Goal: Information Seeking & Learning: Learn about a topic

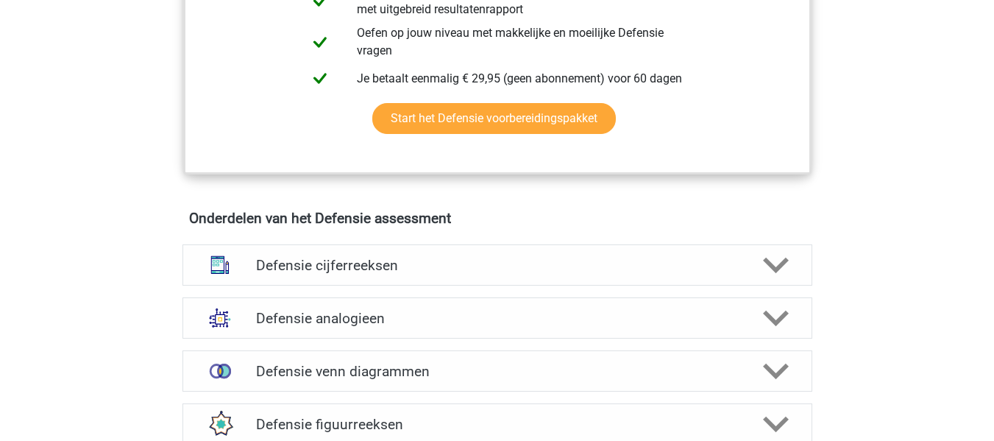
scroll to position [895, 0]
click at [498, 264] on h4 "Defensie cijferreeksen" at bounding box center [497, 266] width 482 height 17
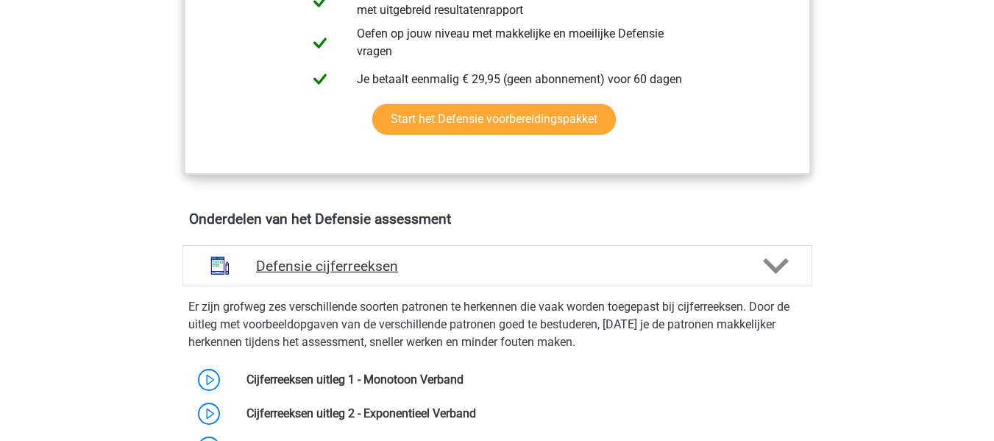
click at [614, 268] on h4 "Defensie cijferreeksen" at bounding box center [497, 266] width 482 height 17
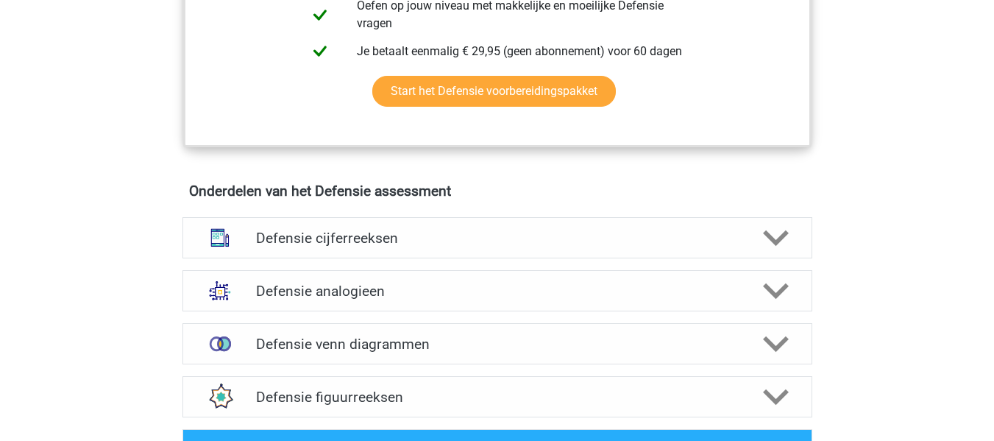
scroll to position [936, 0]
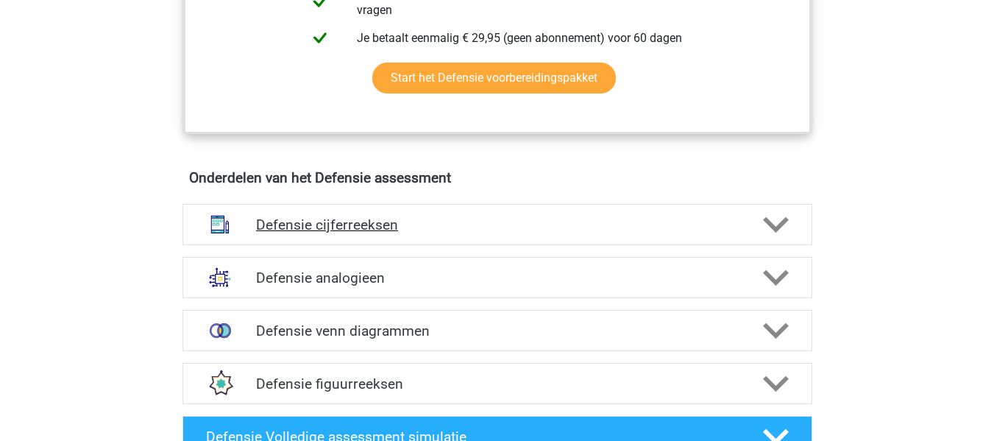
click at [768, 223] on polygon at bounding box center [776, 224] width 26 height 16
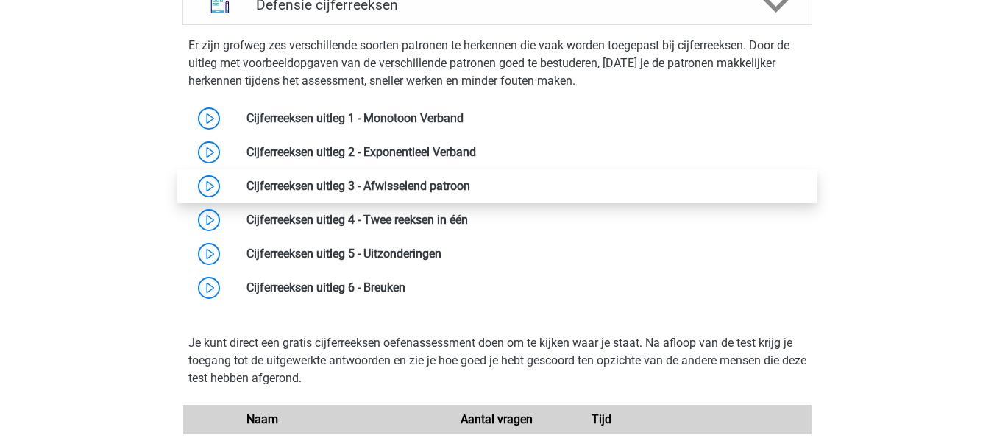
scroll to position [1161, 0]
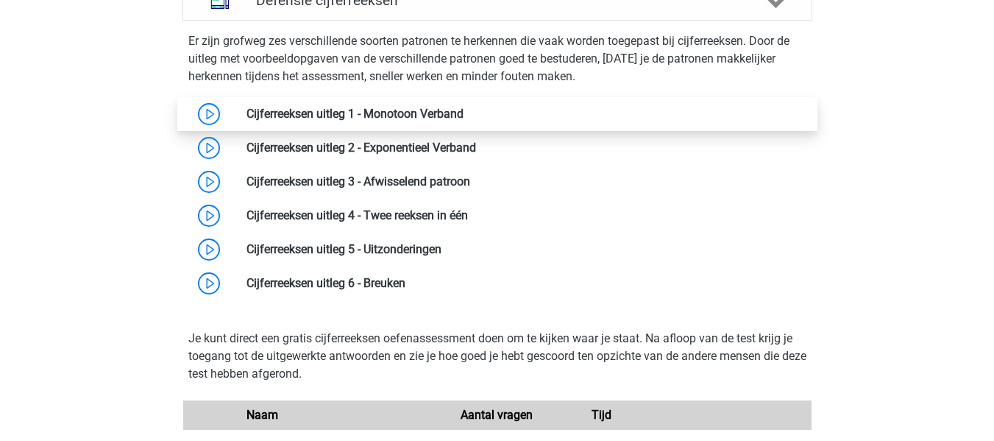
click at [464, 112] on link at bounding box center [464, 114] width 0 height 14
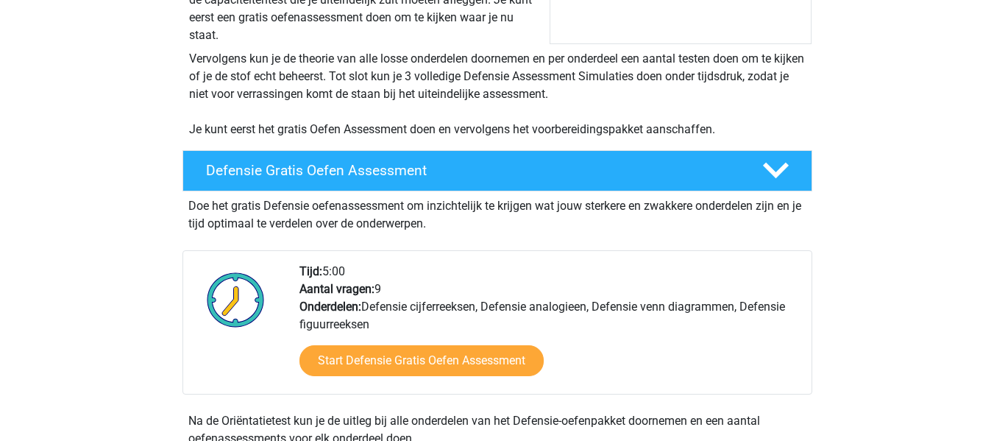
scroll to position [272, 0]
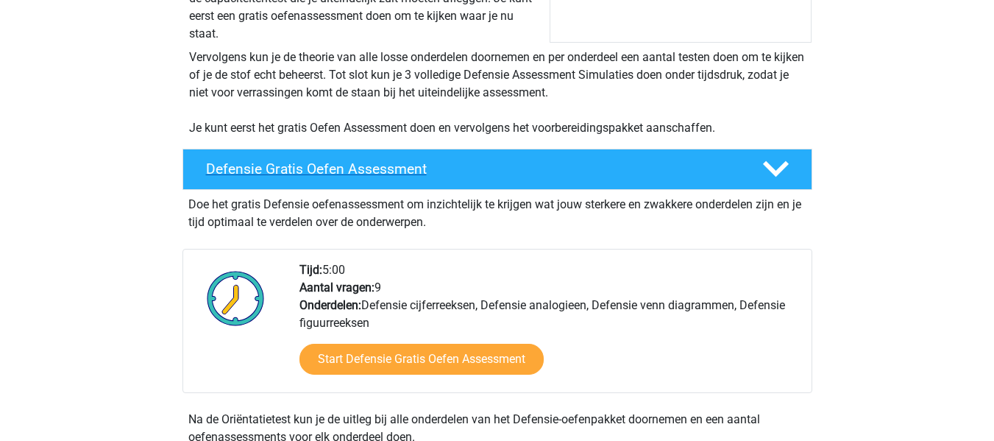
click at [781, 160] on icon at bounding box center [776, 169] width 26 height 26
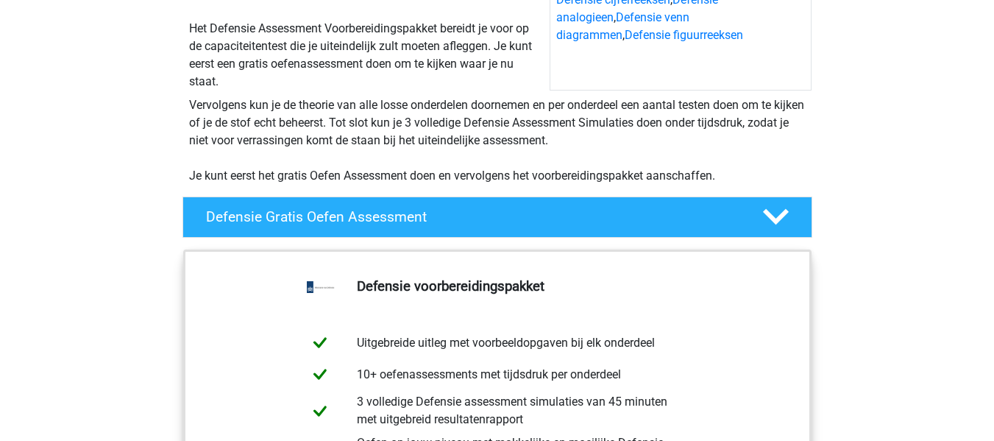
scroll to position [243, 0]
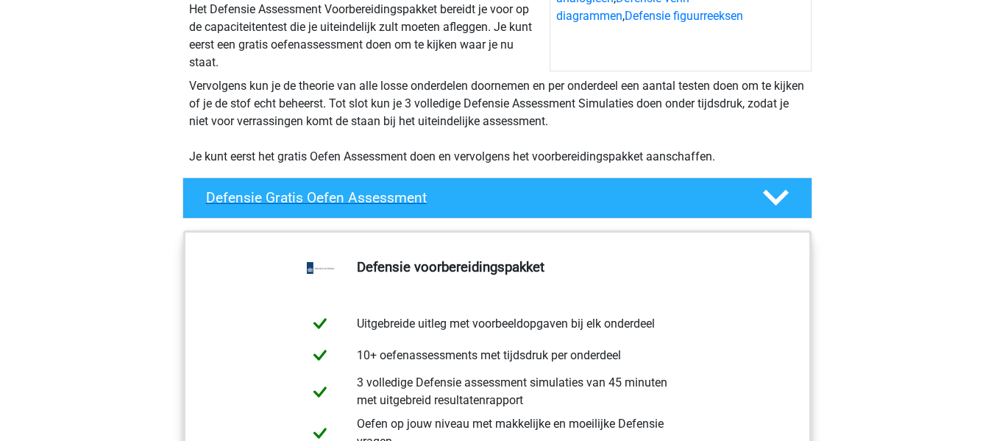
click at [774, 199] on polygon at bounding box center [776, 198] width 26 height 16
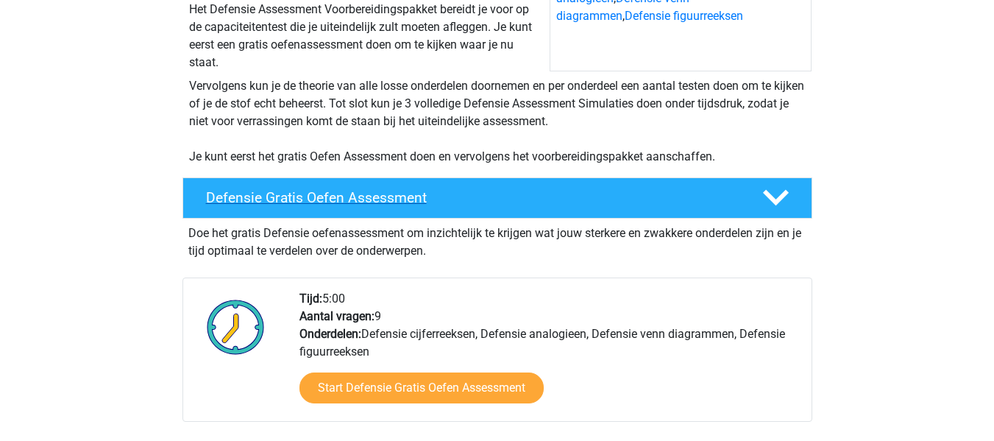
click at [349, 195] on h4 "Defensie Gratis Oefen Assessment" at bounding box center [472, 197] width 533 height 17
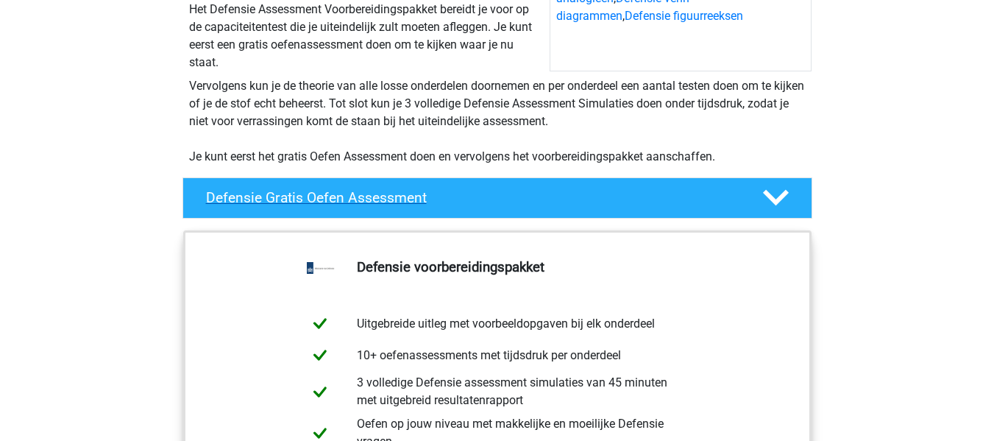
click at [349, 195] on h4 "Defensie Gratis Oefen Assessment" at bounding box center [472, 197] width 533 height 17
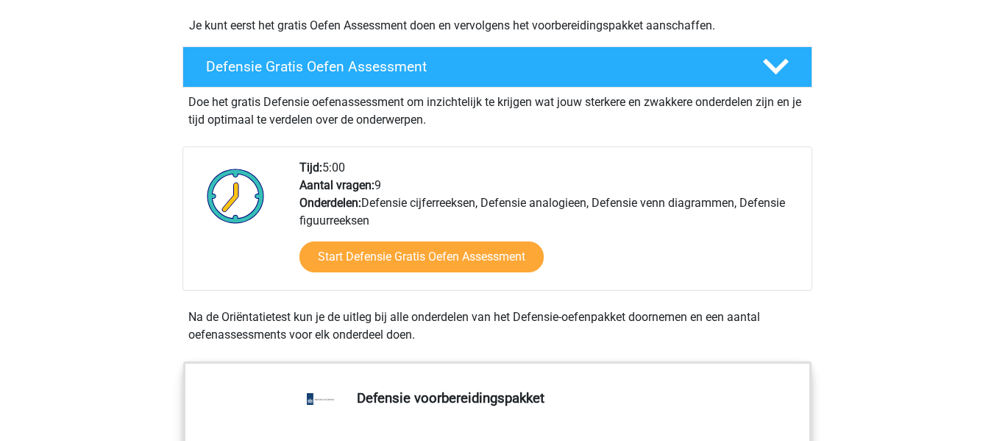
scroll to position [375, 0]
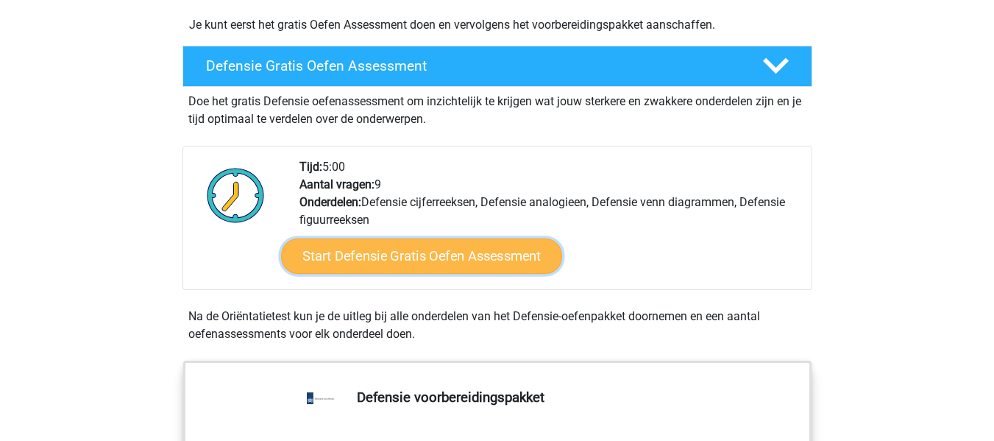
click at [443, 261] on link "Start Defensie Gratis Oefen Assessment" at bounding box center [421, 255] width 281 height 35
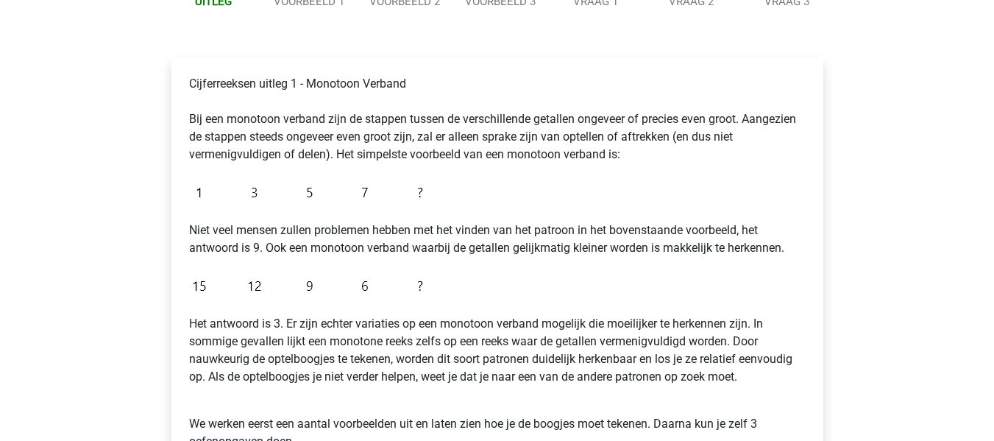
scroll to position [178, 0]
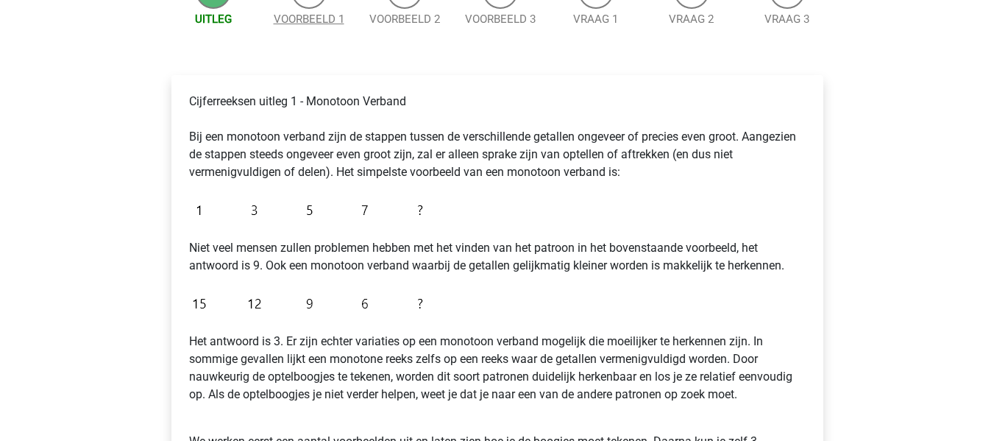
click at [311, 24] on link "Voorbeeld 1" at bounding box center [309, 19] width 71 height 13
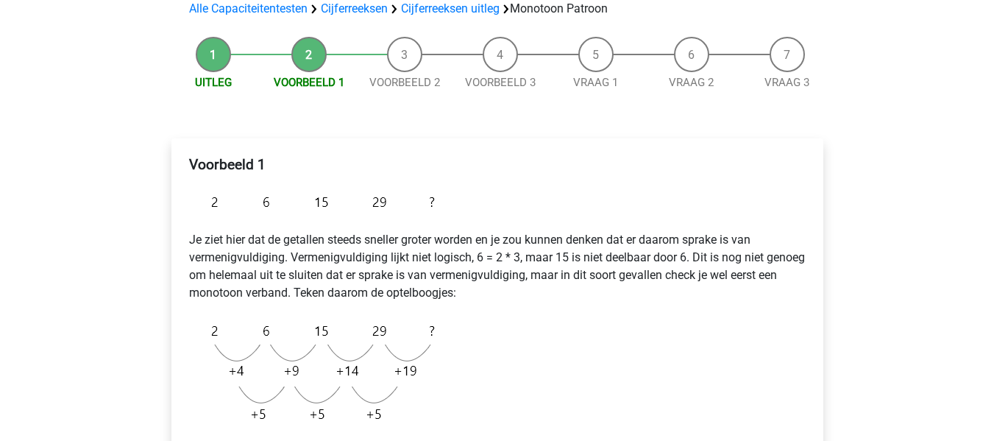
scroll to position [111, 0]
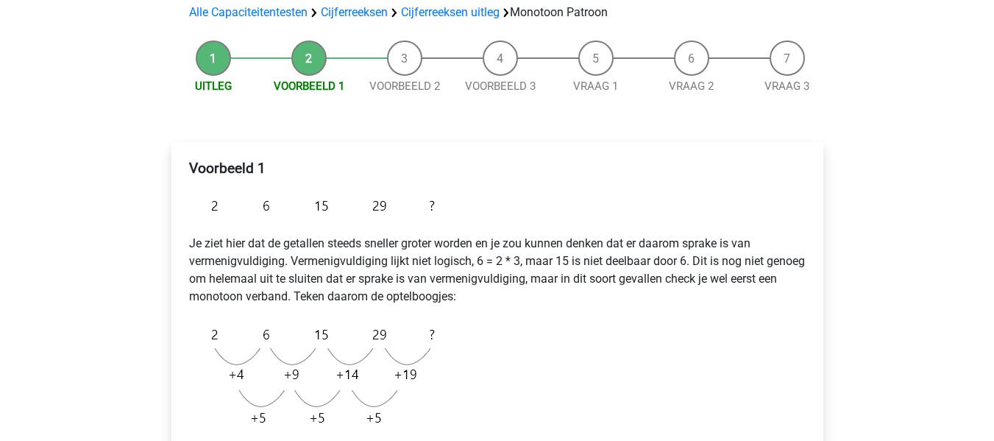
click at [407, 71] on li "Voorbeeld 2" at bounding box center [405, 67] width 96 height 54
click at [409, 54] on li "Voorbeeld 2" at bounding box center [405, 67] width 96 height 54
click at [409, 79] on link "Voorbeeld 2" at bounding box center [404, 85] width 71 height 13
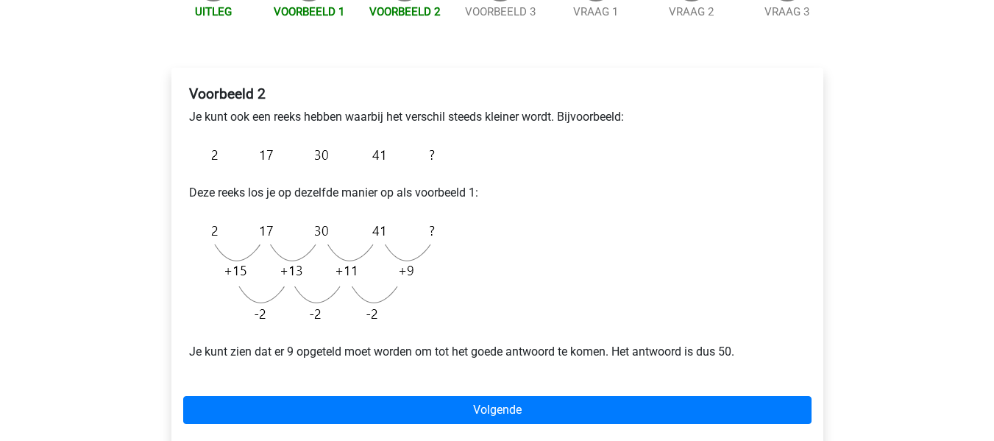
scroll to position [185, 0]
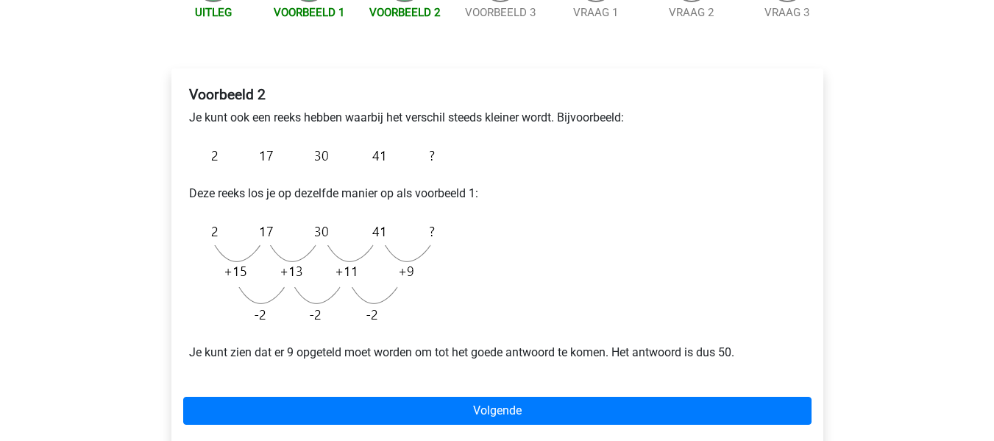
click at [482, 77] on div "Voorbeeld 2 Je kunt ook een reeks hebben waarbij het verschil steeds kleiner wo…" at bounding box center [497, 258] width 652 height 380
click at [506, 10] on link "Voorbeeld 3" at bounding box center [500, 12] width 71 height 13
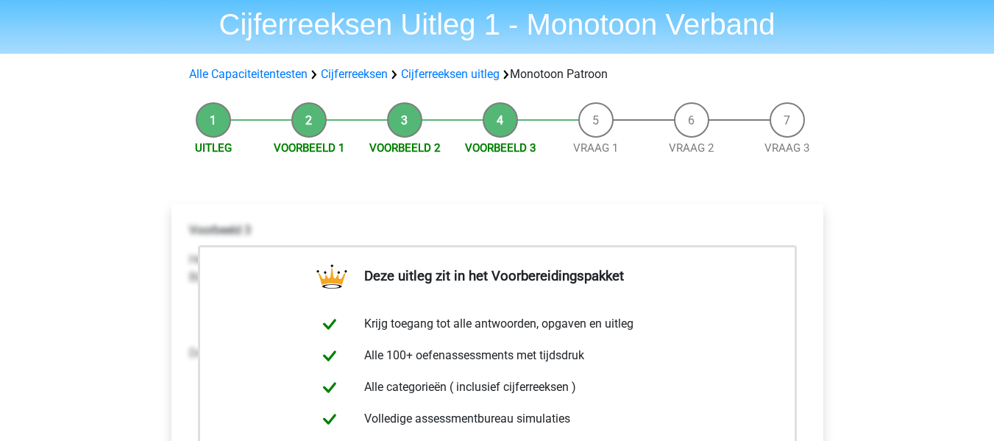
scroll to position [50, 0]
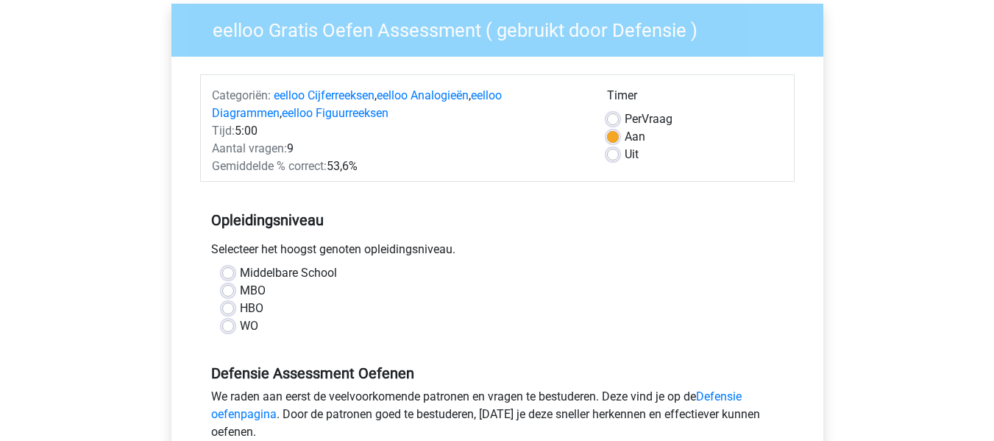
scroll to position [127, 0]
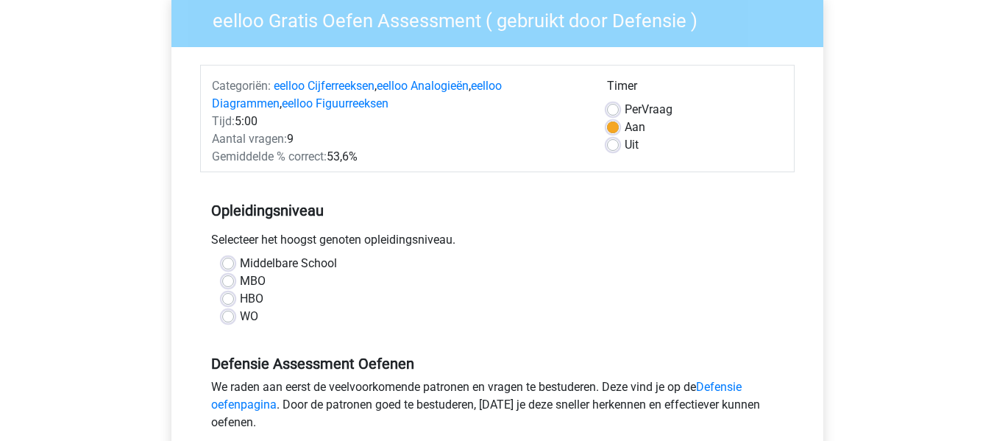
click at [235, 266] on div "Middelbare School" at bounding box center [497, 264] width 551 height 18
click at [219, 263] on div "Middelbare School MBO HBO WO" at bounding box center [497, 290] width 573 height 71
click at [221, 261] on div "Middelbare School MBO HBO WO" at bounding box center [497, 290] width 573 height 71
click at [240, 264] on label "Middelbare School" at bounding box center [288, 264] width 97 height 18
click at [233, 264] on input "Middelbare School" at bounding box center [228, 262] width 12 height 15
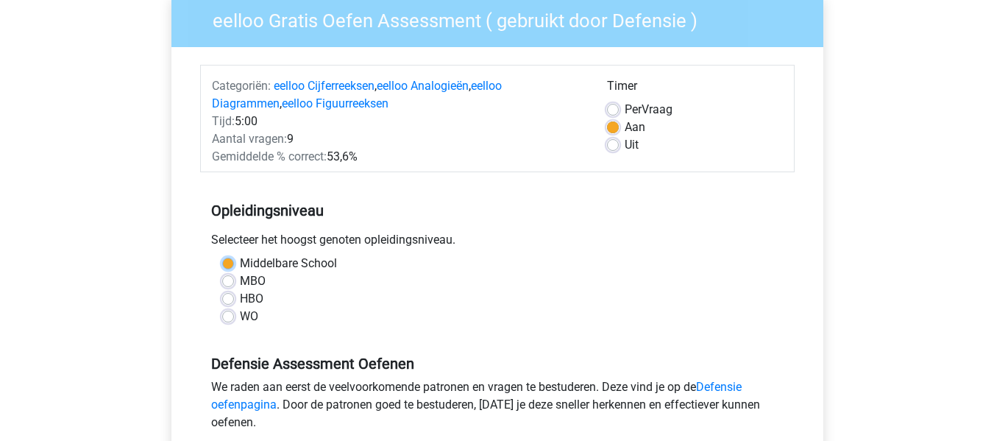
radio input "true"
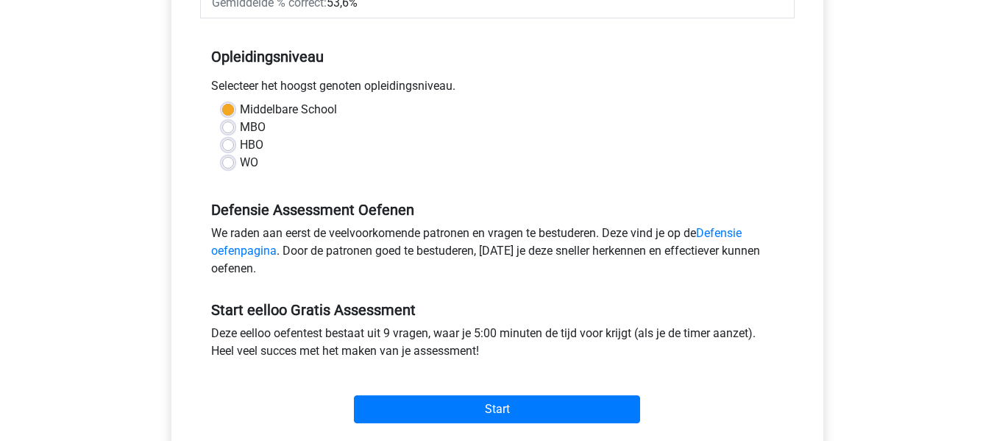
click at [464, 129] on div "MBO" at bounding box center [497, 128] width 551 height 18
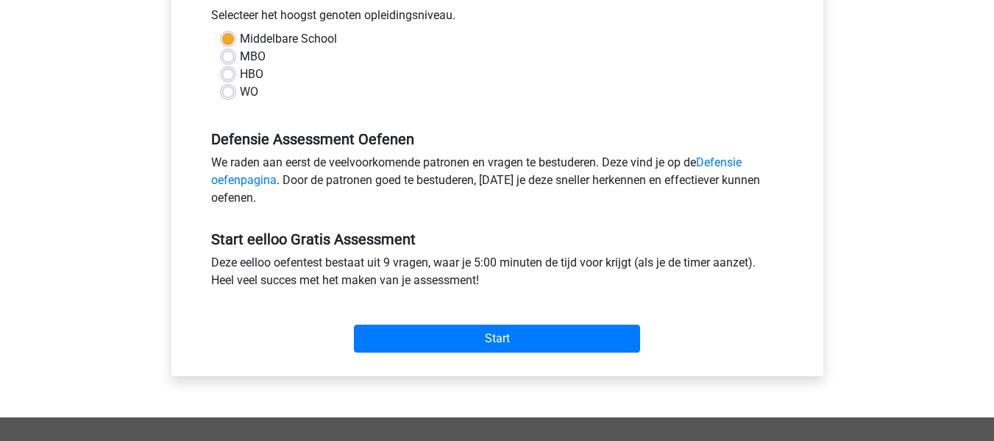
scroll to position [357, 0]
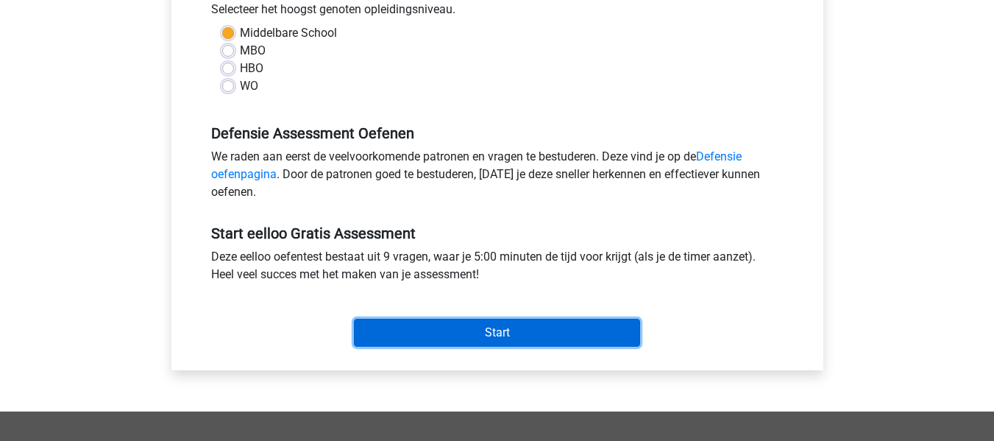
click at [452, 328] on input "Start" at bounding box center [497, 333] width 286 height 28
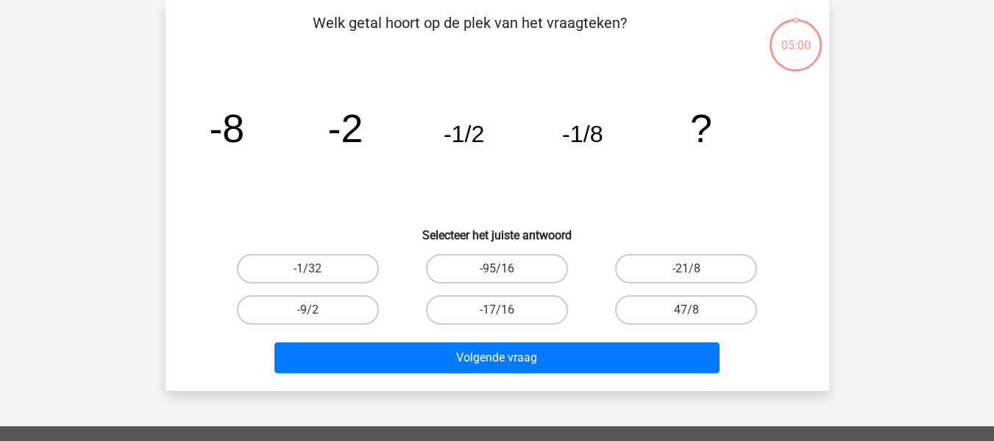
scroll to position [68, 0]
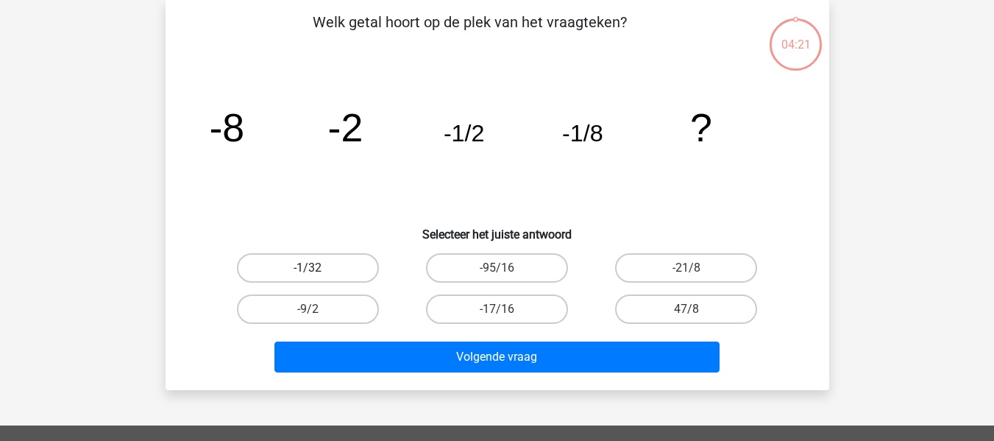
click at [315, 264] on label "-1/32" at bounding box center [308, 267] width 142 height 29
click at [315, 268] on input "-1/32" at bounding box center [313, 273] width 10 height 10
radio input "true"
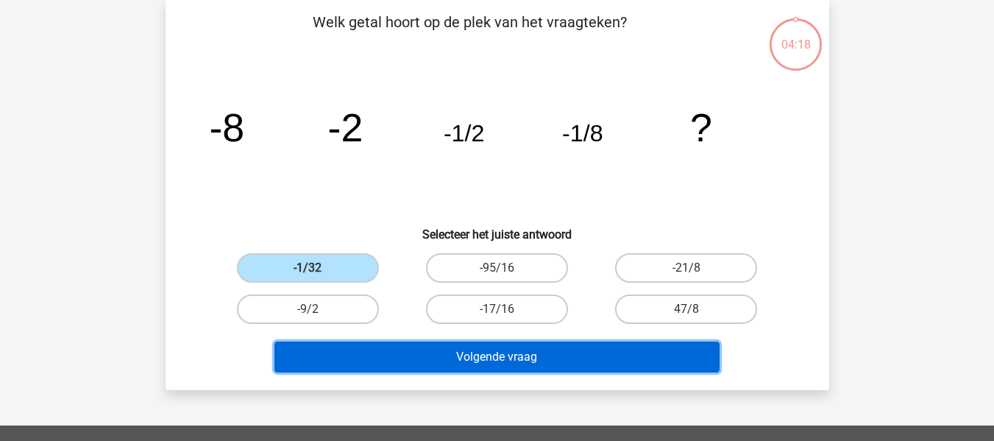
click at [464, 364] on button "Volgende vraag" at bounding box center [497, 357] width 445 height 31
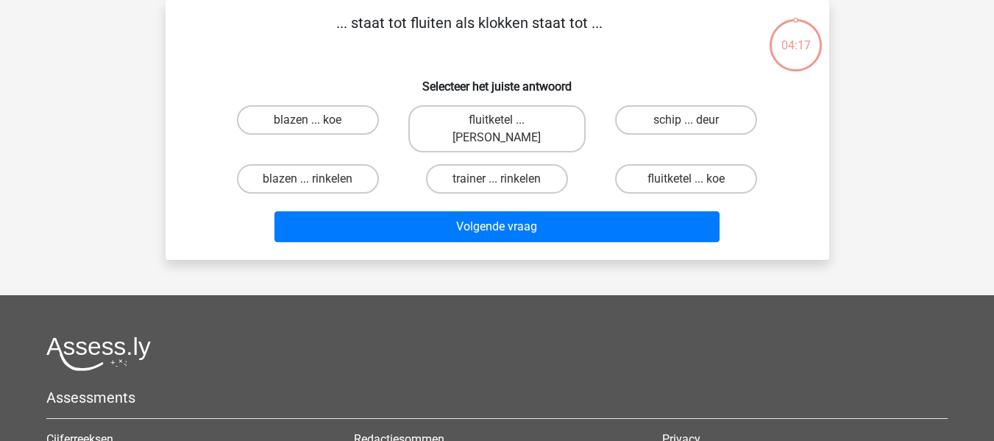
scroll to position [0, 0]
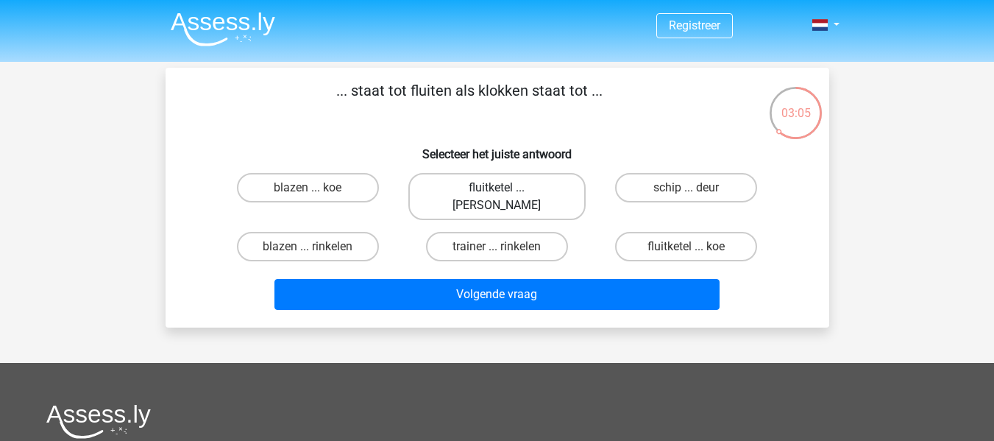
click at [512, 191] on label "fluitketel ... luiden" at bounding box center [497, 196] width 177 height 47
click at [506, 191] on input "fluitketel ... luiden" at bounding box center [502, 193] width 10 height 10
radio input "true"
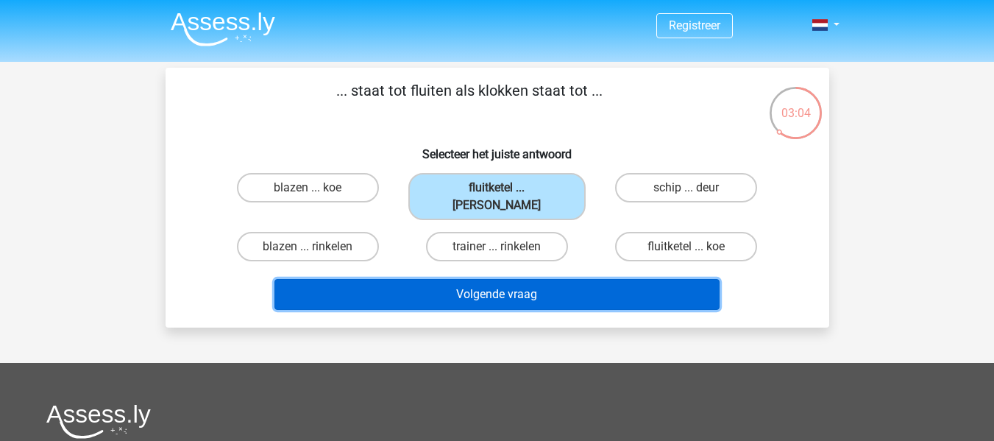
click at [533, 280] on button "Volgende vraag" at bounding box center [497, 294] width 445 height 31
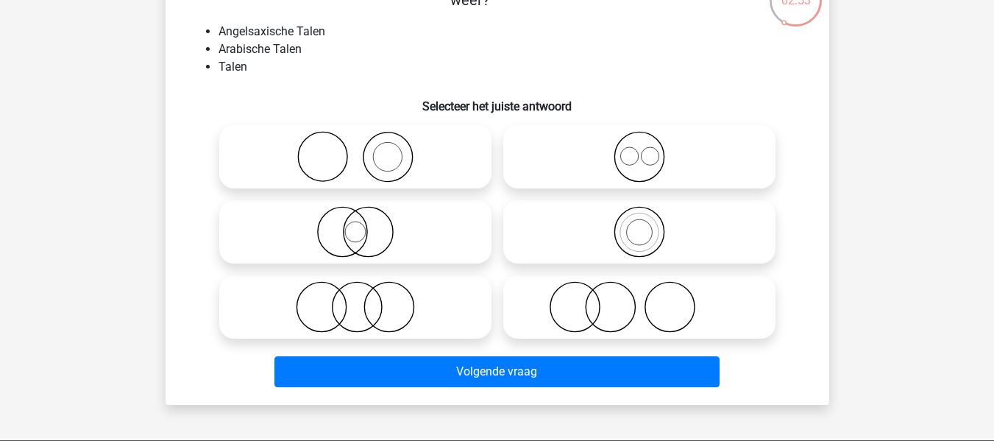
scroll to position [113, 0]
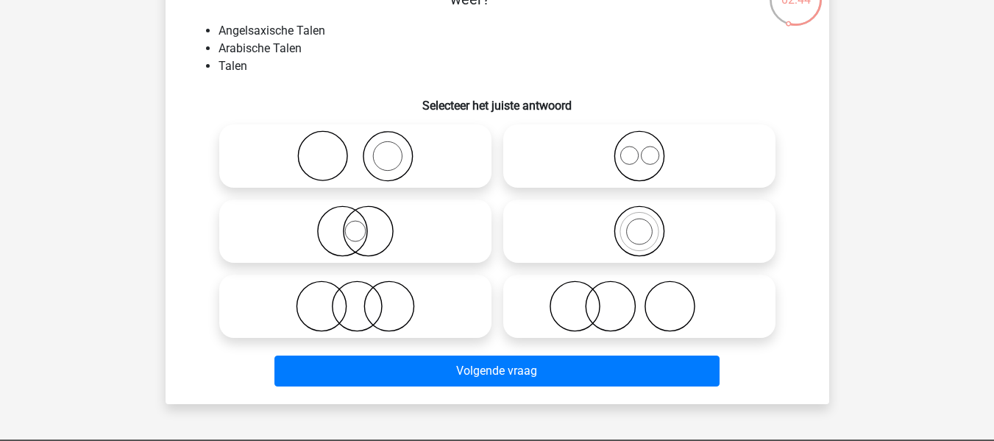
click at [604, 153] on icon at bounding box center [639, 156] width 261 height 52
click at [640, 149] on input "radio" at bounding box center [645, 144] width 10 height 10
radio input "true"
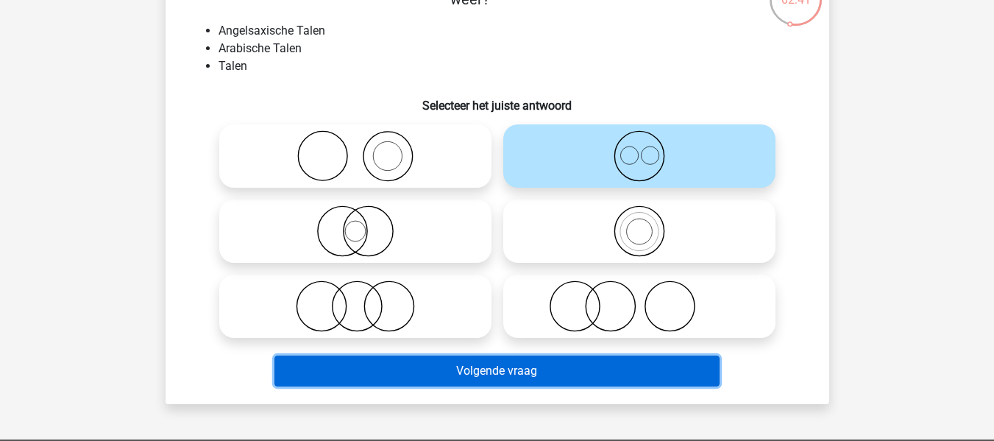
click at [544, 372] on button "Volgende vraag" at bounding box center [497, 371] width 445 height 31
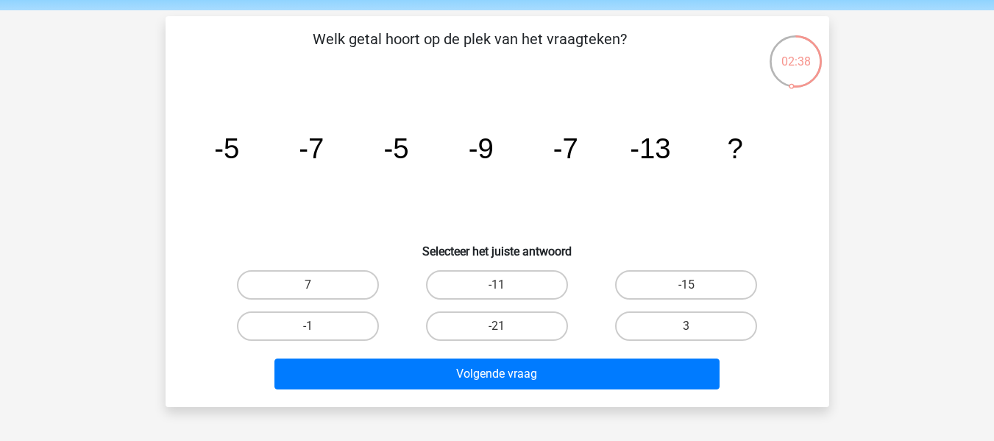
scroll to position [51, 0]
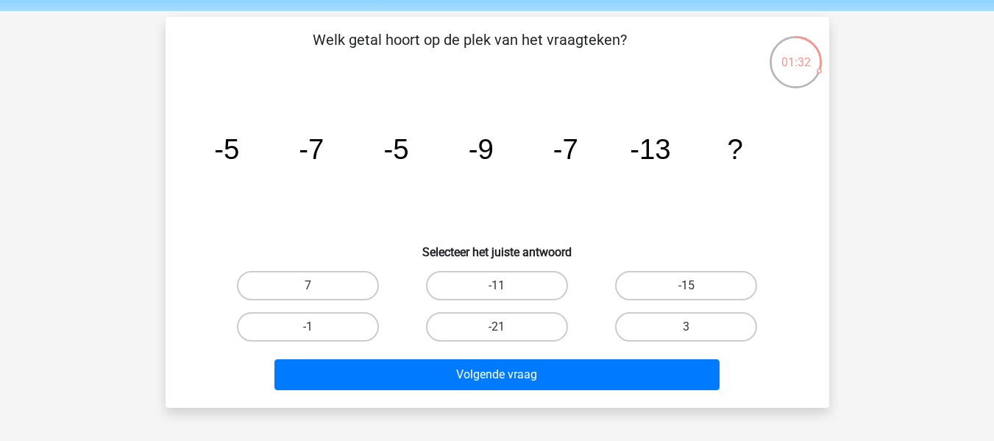
click at [747, 266] on div "-15" at bounding box center [686, 285] width 189 height 41
click at [736, 277] on label "-15" at bounding box center [686, 285] width 142 height 29
click at [696, 286] on input "-15" at bounding box center [692, 291] width 10 height 10
radio input "true"
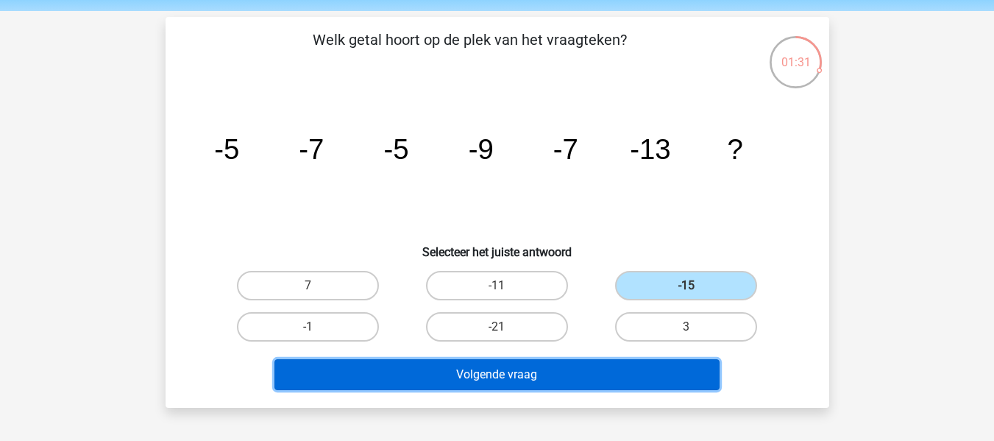
click at [578, 378] on button "Volgende vraag" at bounding box center [497, 374] width 445 height 31
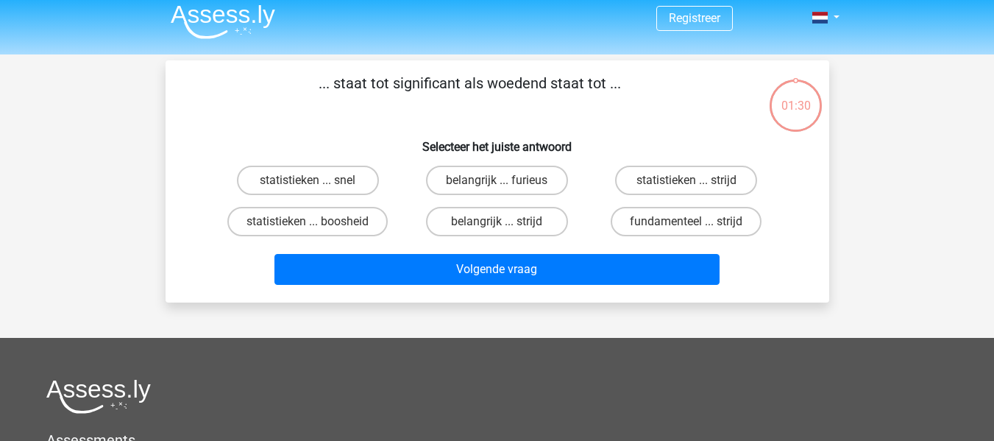
scroll to position [0, 0]
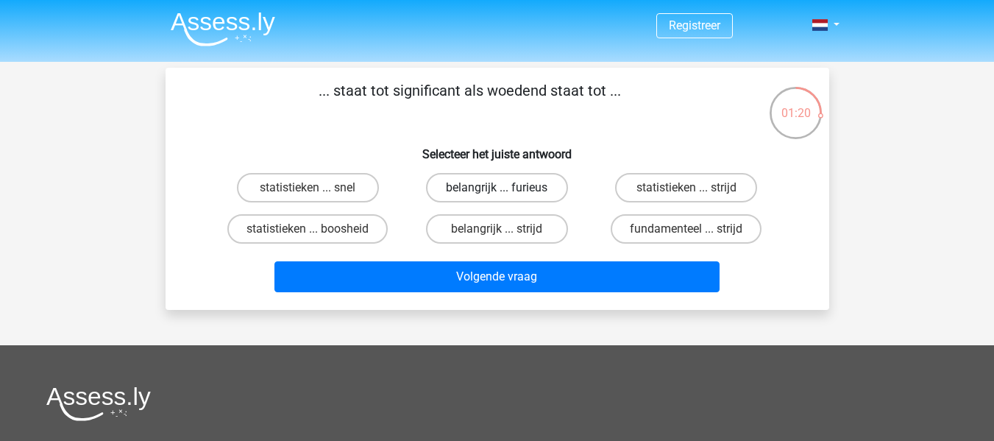
click at [517, 183] on label "belangrijk ... furieus" at bounding box center [497, 187] width 142 height 29
click at [506, 188] on input "belangrijk ... furieus" at bounding box center [502, 193] width 10 height 10
radio input "true"
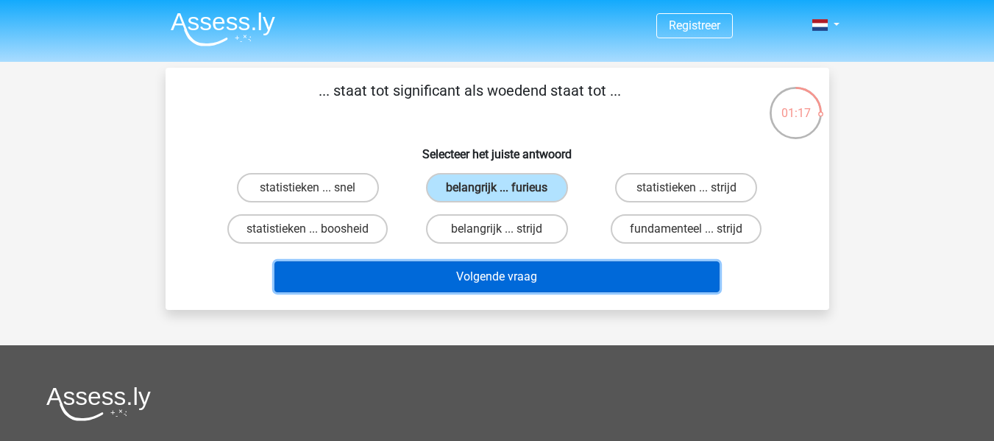
click at [504, 289] on button "Volgende vraag" at bounding box center [497, 276] width 445 height 31
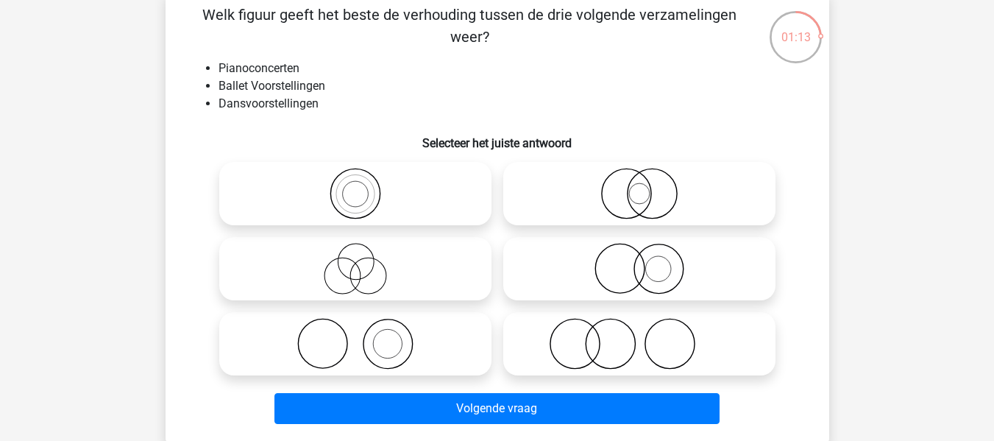
scroll to position [77, 0]
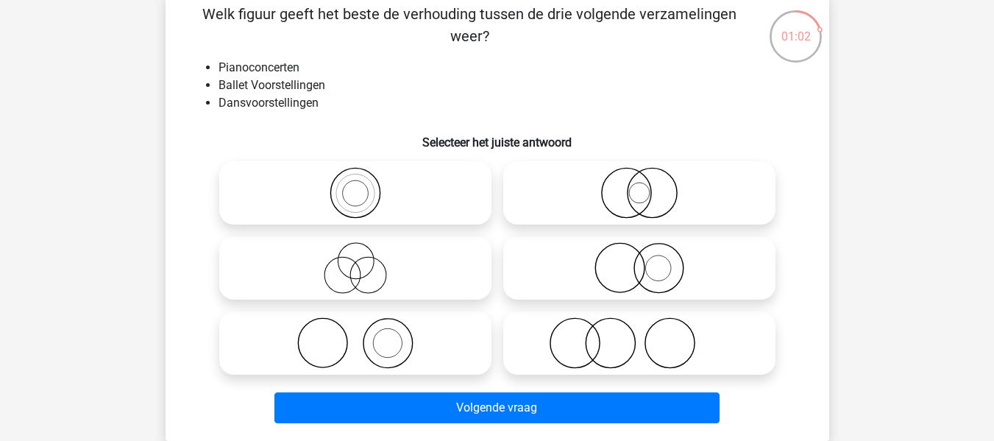
click at [636, 336] on icon at bounding box center [639, 343] width 261 height 52
click at [640, 336] on input "radio" at bounding box center [645, 331] width 10 height 10
radio input "true"
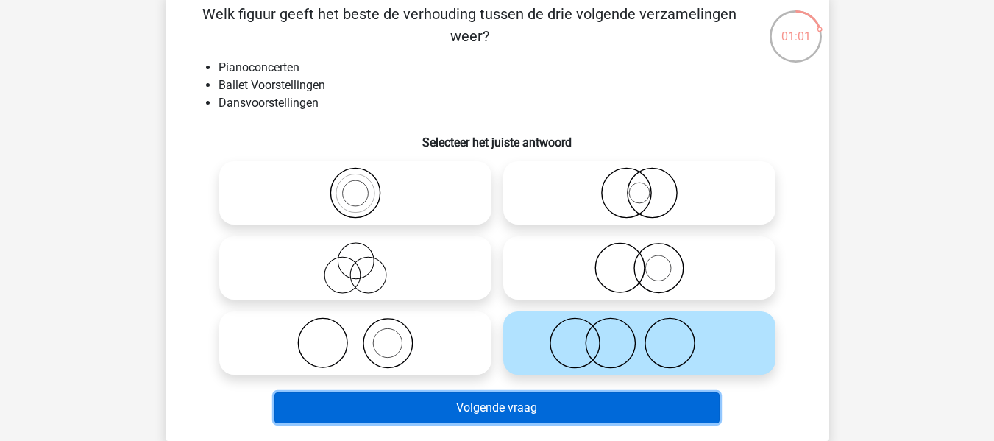
click at [603, 408] on button "Volgende vraag" at bounding box center [497, 407] width 445 height 31
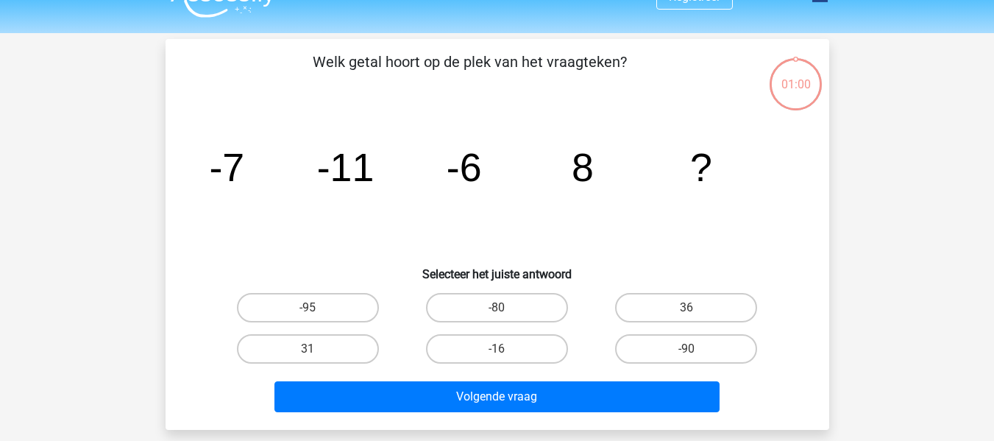
scroll to position [28, 0]
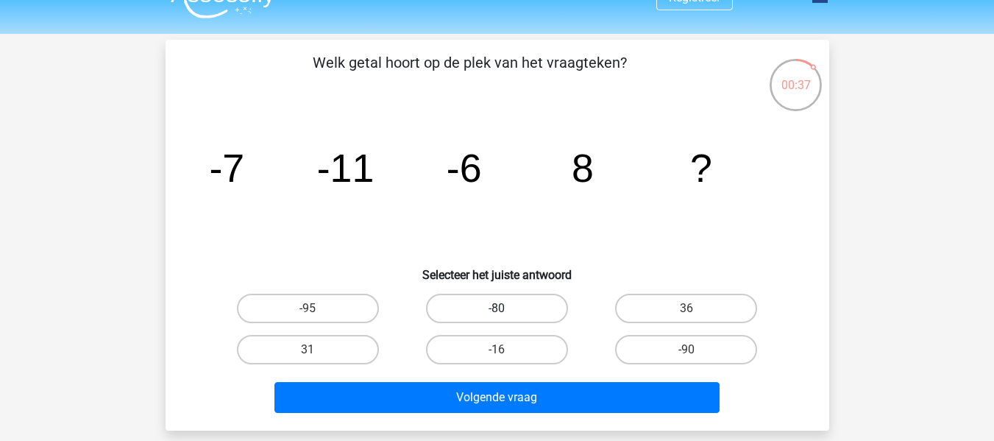
click at [514, 300] on label "-80" at bounding box center [497, 308] width 142 height 29
click at [506, 308] on input "-80" at bounding box center [502, 313] width 10 height 10
radio input "true"
click at [689, 315] on input "36" at bounding box center [692, 313] width 10 height 10
radio input "true"
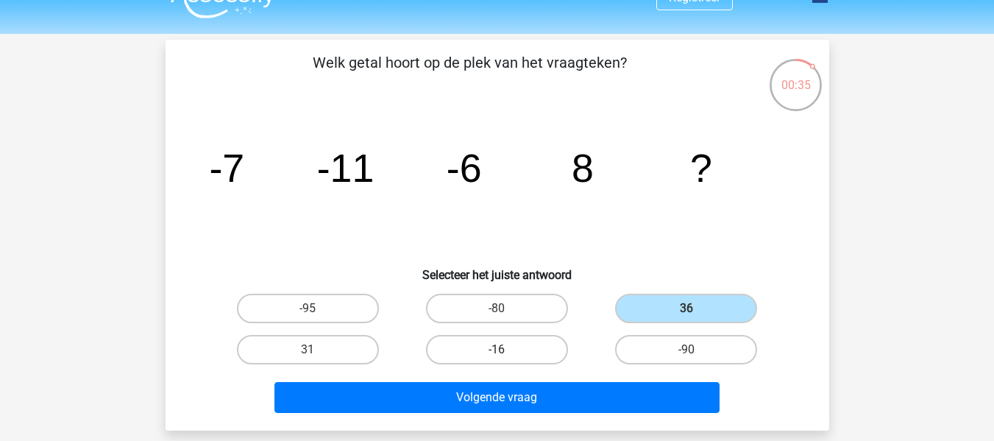
click at [511, 363] on label "-16" at bounding box center [497, 349] width 142 height 29
click at [506, 359] on input "-16" at bounding box center [502, 355] width 10 height 10
radio input "true"
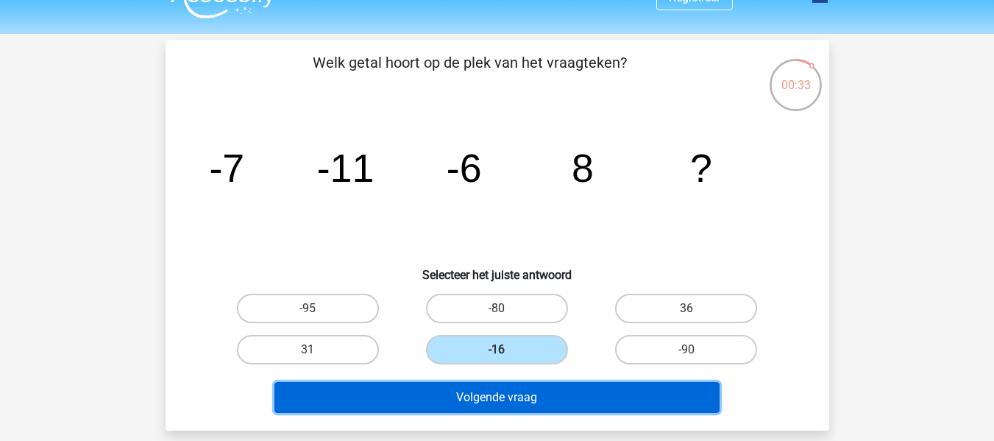
click at [484, 397] on button "Volgende vraag" at bounding box center [497, 397] width 445 height 31
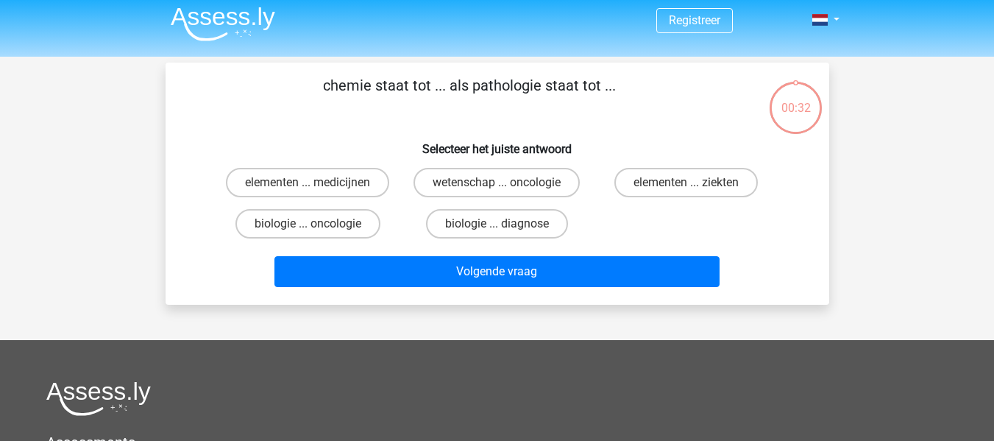
scroll to position [0, 0]
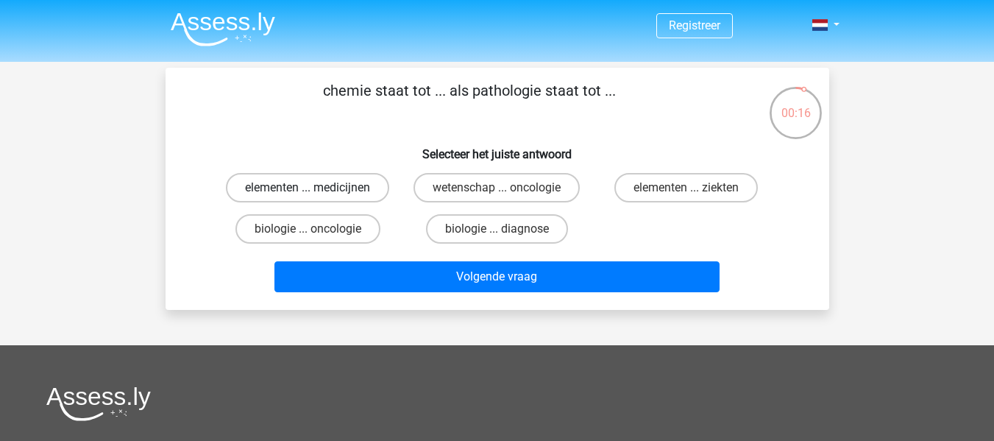
click at [378, 191] on label "elementen ... medicijnen" at bounding box center [307, 187] width 163 height 29
click at [317, 191] on input "elementen ... medicijnen" at bounding box center [313, 193] width 10 height 10
radio input "true"
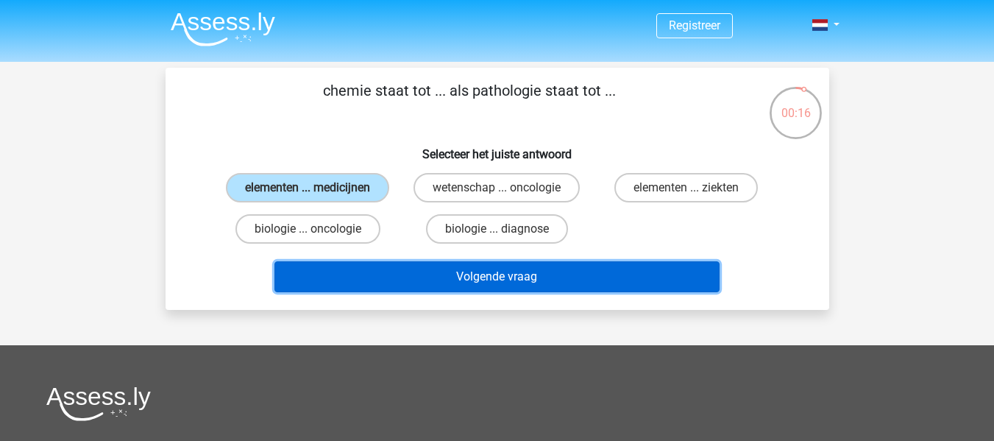
click at [414, 283] on button "Volgende vraag" at bounding box center [497, 276] width 445 height 31
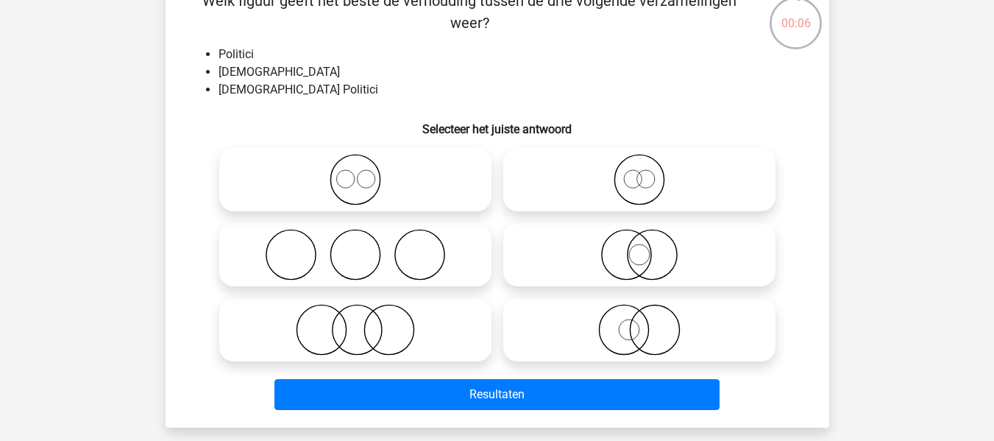
scroll to position [85, 0]
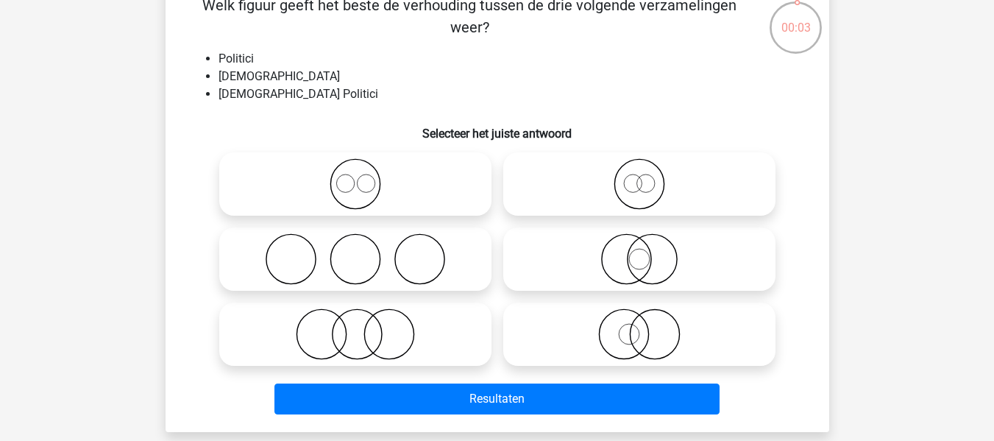
click at [419, 343] on icon at bounding box center [355, 334] width 261 height 52
click at [365, 327] on input "radio" at bounding box center [361, 322] width 10 height 10
radio input "true"
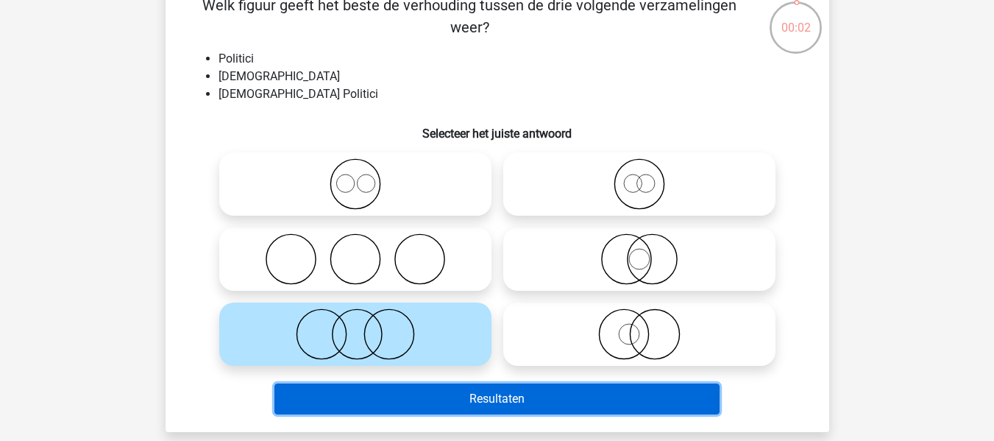
click at [454, 411] on button "Resultaten" at bounding box center [497, 398] width 445 height 31
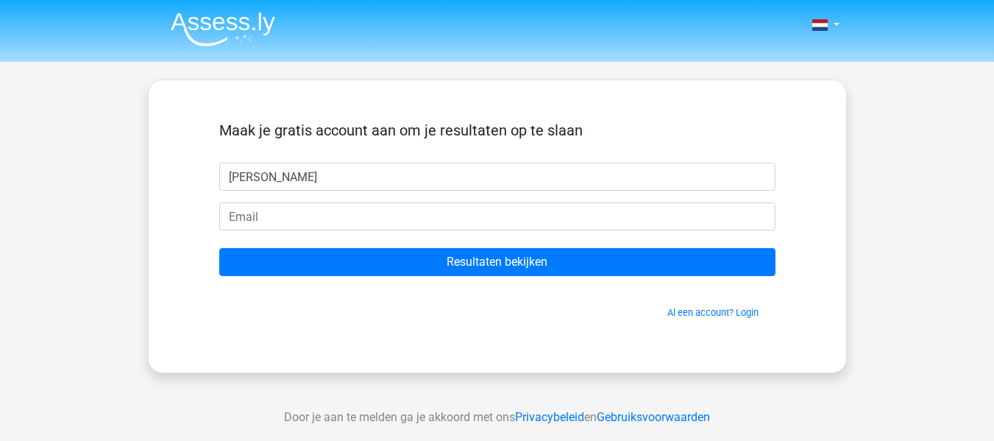
type input "[PERSON_NAME]"
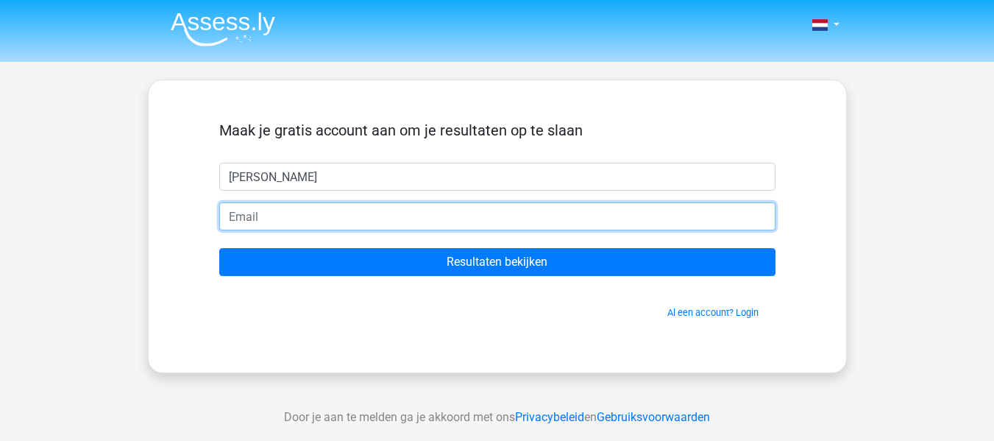
click at [462, 224] on input "email" at bounding box center [497, 216] width 556 height 28
type input "[EMAIL_ADDRESS][DOMAIN_NAME]"
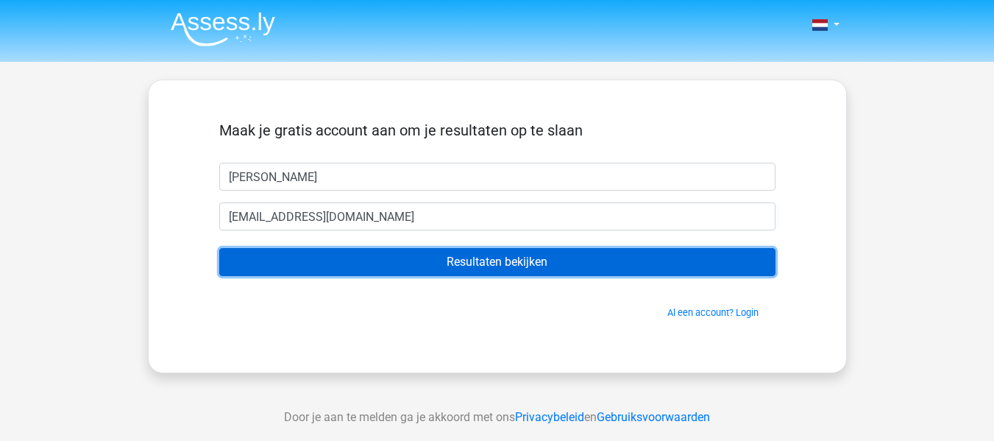
click at [374, 266] on input "Resultaten bekijken" at bounding box center [497, 262] width 556 height 28
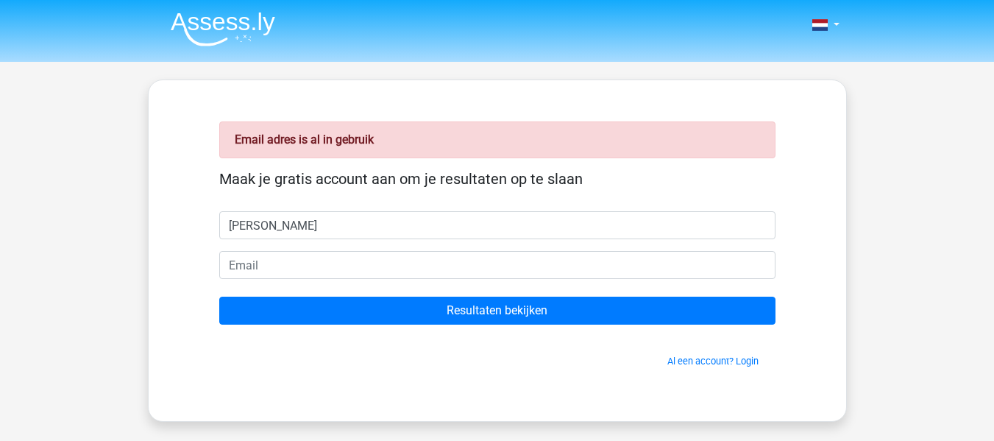
type input "[PERSON_NAME]"
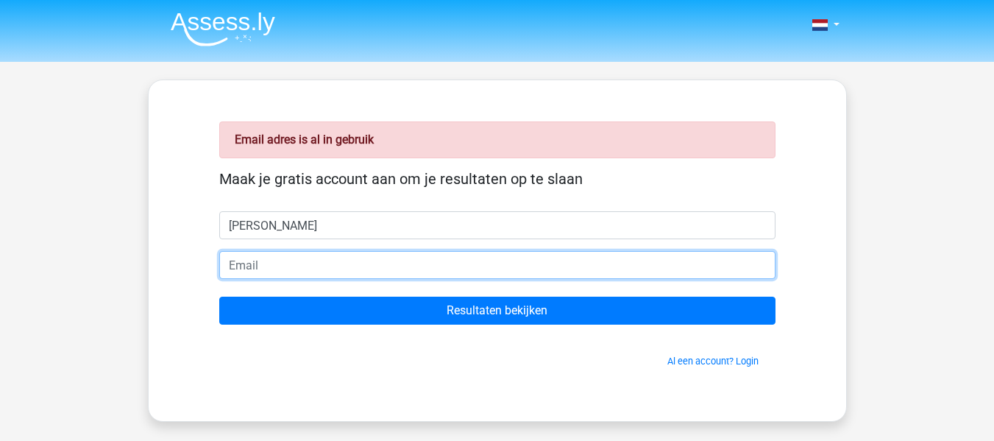
click at [422, 275] on input "email" at bounding box center [497, 265] width 556 height 28
type input "[EMAIL_ADDRESS][DOMAIN_NAME]"
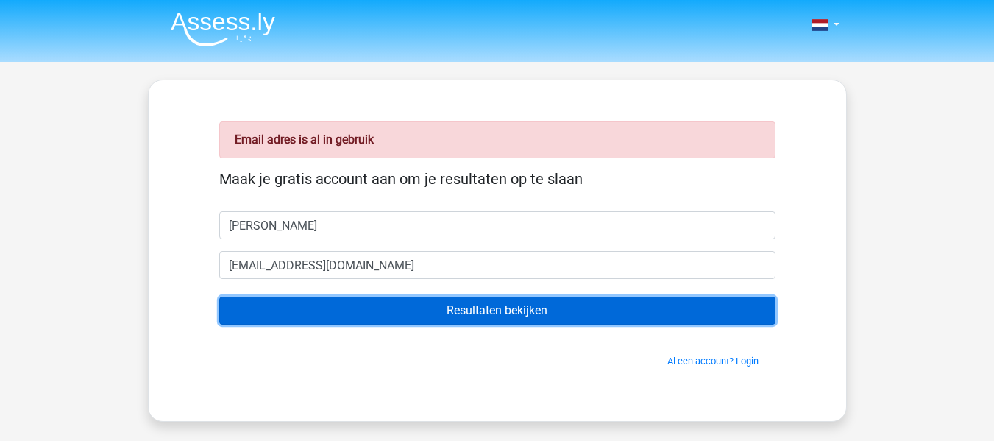
click at [339, 309] on input "Resultaten bekijken" at bounding box center [497, 311] width 556 height 28
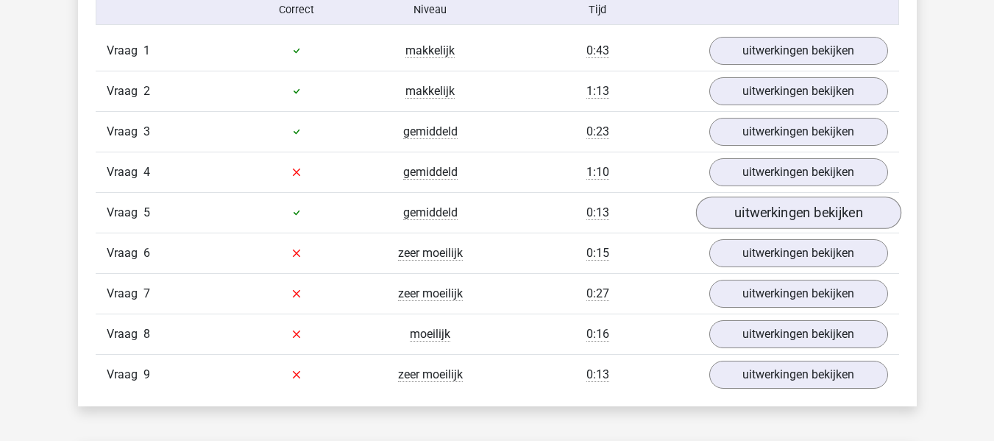
scroll to position [1652, 0]
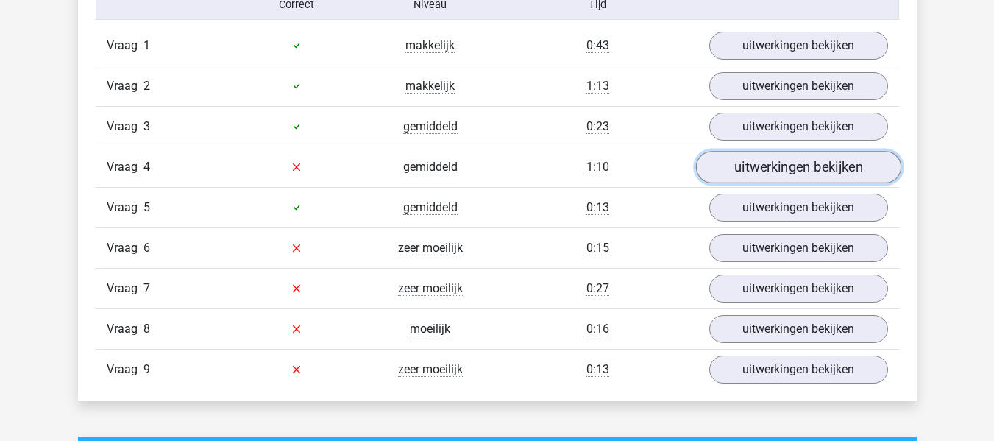
click at [781, 169] on link "uitwerkingen bekijken" at bounding box center [798, 167] width 205 height 32
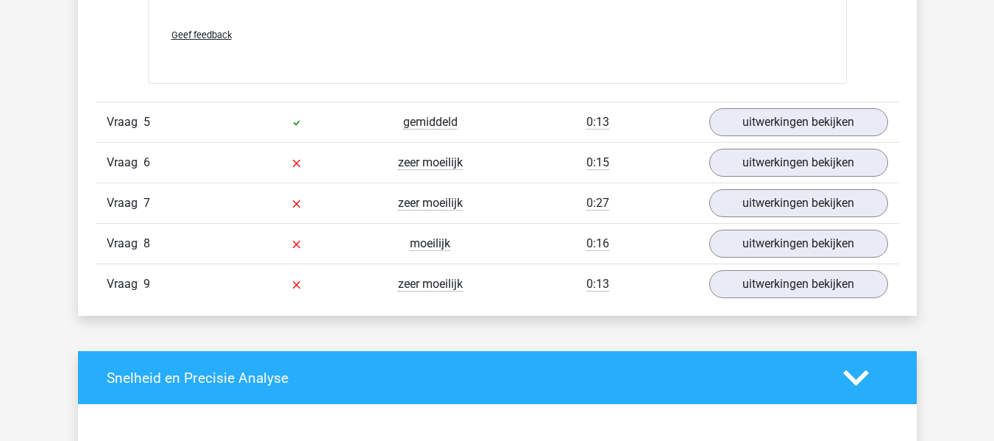
scroll to position [2418, 0]
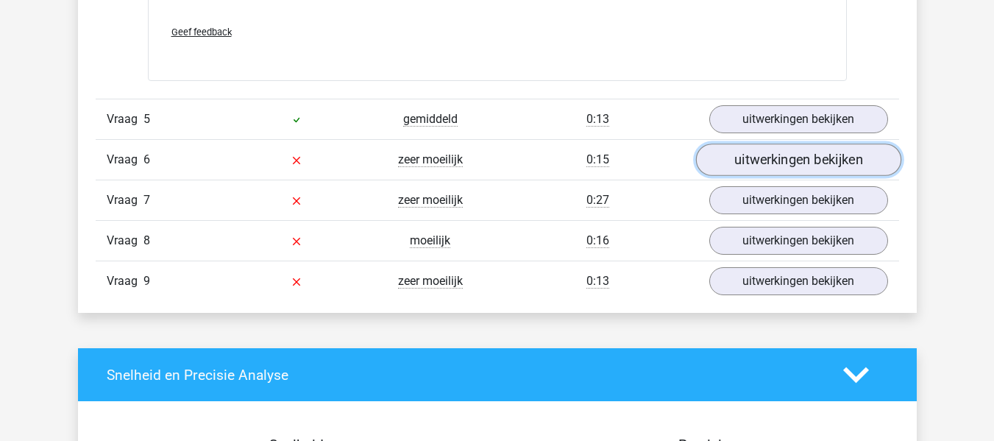
click at [768, 166] on link "uitwerkingen bekijken" at bounding box center [798, 160] width 205 height 32
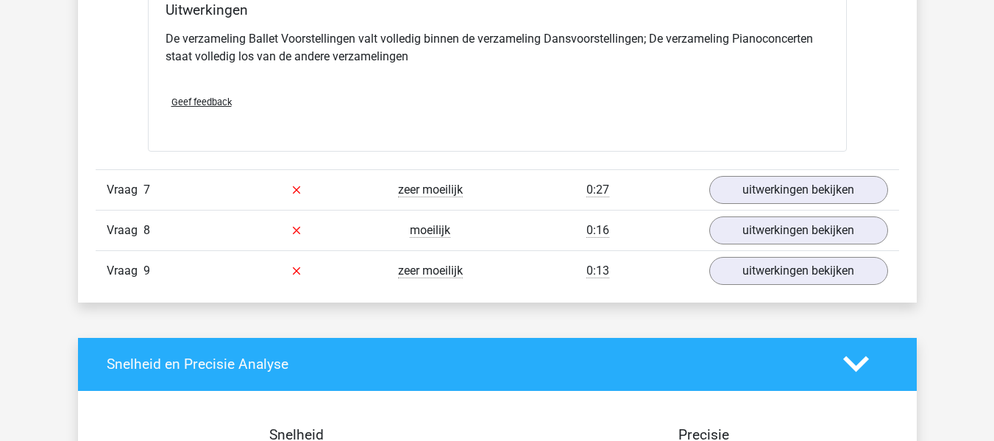
scroll to position [2996, 0]
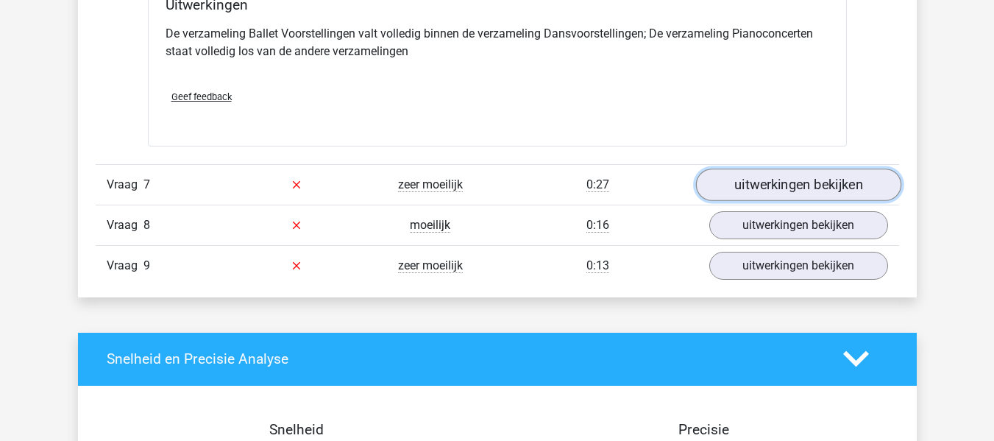
click at [754, 178] on link "uitwerkingen bekijken" at bounding box center [798, 185] width 205 height 32
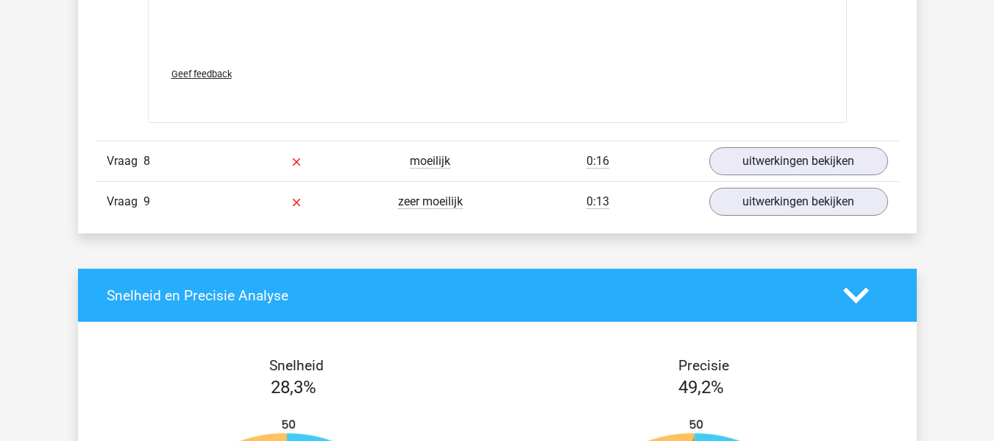
scroll to position [3957, 0]
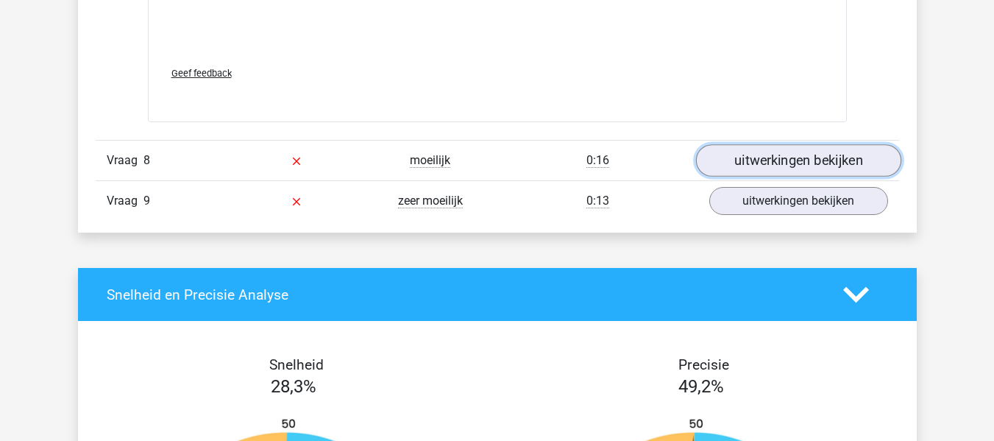
click at [774, 164] on link "uitwerkingen bekijken" at bounding box center [798, 160] width 205 height 32
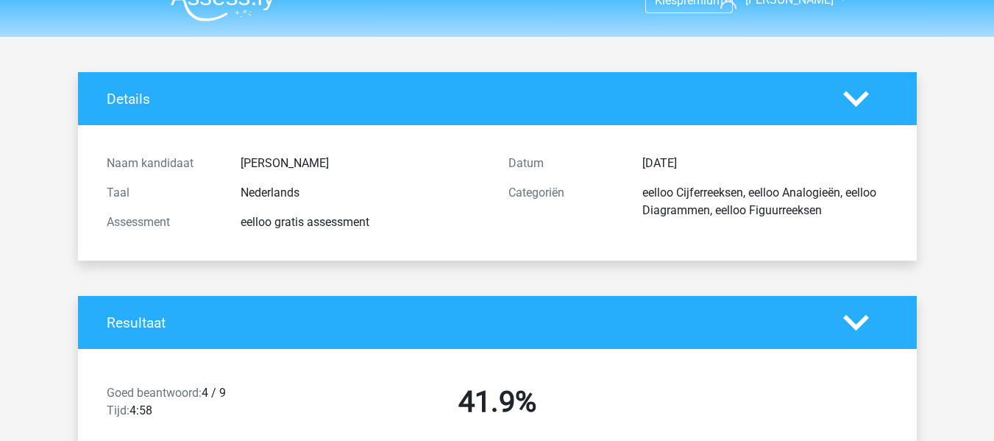
scroll to position [0, 0]
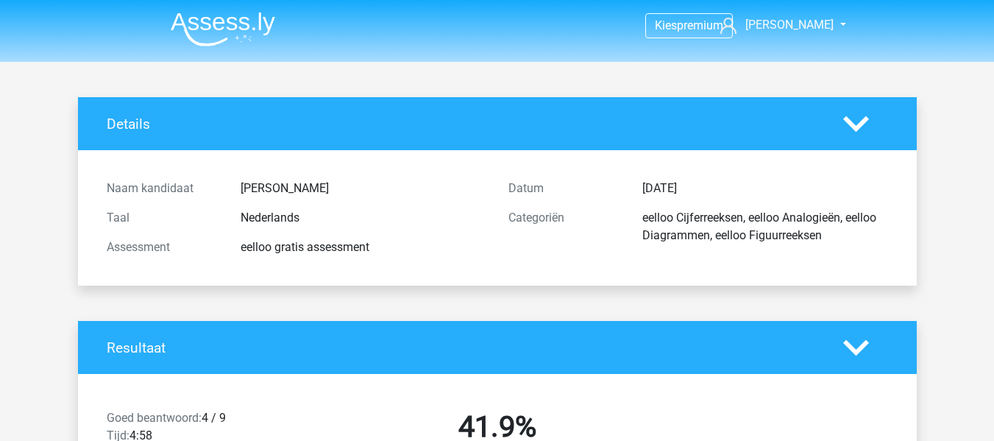
click at [627, 102] on div "Details" at bounding box center [497, 123] width 839 height 53
click at [728, 116] on h4 "Details" at bounding box center [464, 124] width 715 height 17
